Goal: Use online tool/utility: Utilize a website feature to perform a specific function

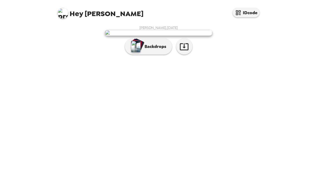
scroll to position [10, 0]
click at [129, 55] on button "Backdrops" at bounding box center [148, 47] width 47 height 16
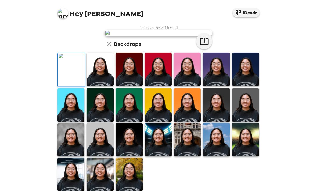
scroll to position [96, 0]
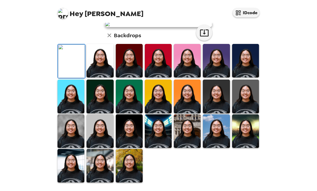
click at [101, 78] on img at bounding box center [99, 61] width 27 height 34
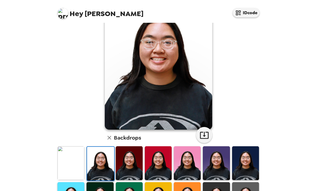
scroll to position [35, 0]
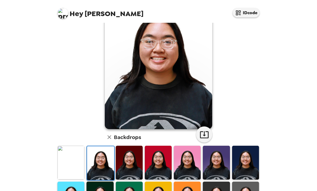
click at [70, 156] on img at bounding box center [70, 163] width 27 height 34
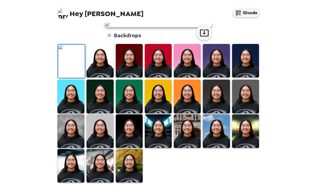
click at [79, 78] on img at bounding box center [71, 62] width 27 height 34
click at [201, 41] on button "button" at bounding box center [204, 33] width 16 height 16
click at [130, 164] on img at bounding box center [129, 166] width 27 height 34
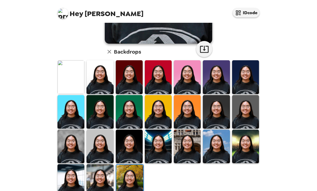
click at [88, 165] on img at bounding box center [99, 182] width 27 height 34
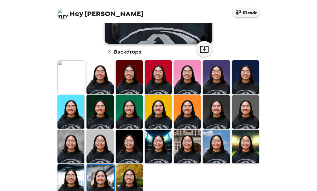
scroll to position [119, 0]
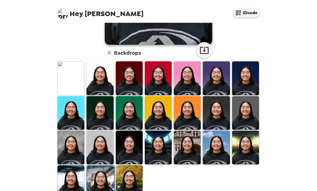
click at [246, 100] on img at bounding box center [245, 113] width 27 height 34
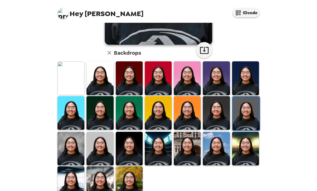
click at [75, 170] on img at bounding box center [70, 184] width 27 height 34
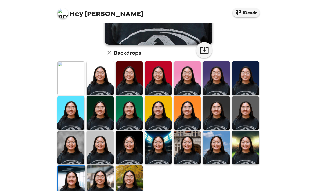
click at [89, 166] on img at bounding box center [99, 183] width 27 height 34
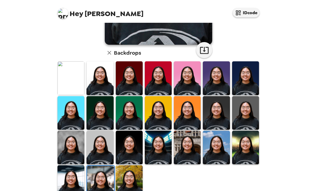
click at [72, 131] on img at bounding box center [70, 148] width 27 height 34
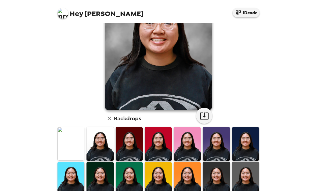
scroll to position [54, 0]
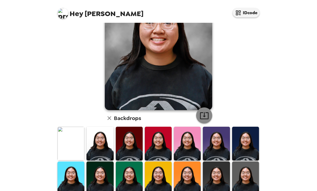
click at [202, 111] on icon "button" at bounding box center [204, 115] width 9 height 9
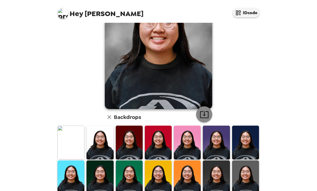
scroll to position [56, 0]
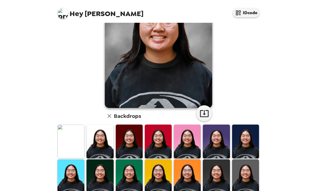
click at [90, 138] on img at bounding box center [99, 142] width 27 height 34
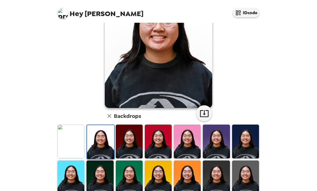
click at [92, 140] on img at bounding box center [100, 142] width 27 height 34
click at [205, 109] on icon "button" at bounding box center [204, 113] width 9 height 9
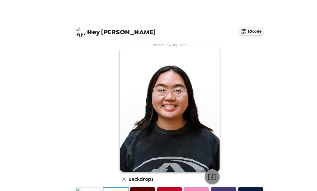
scroll to position [1, 0]
